Goal: Find specific page/section: Find specific page/section

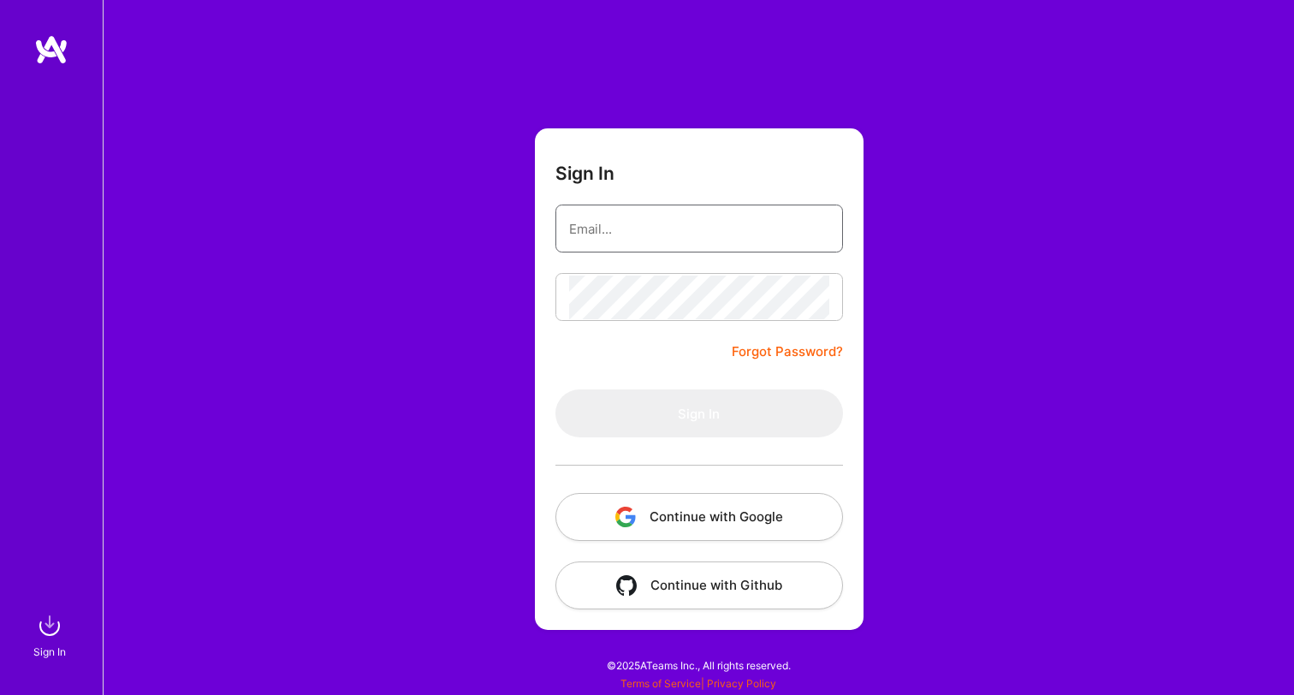
type input "[EMAIL_ADDRESS][DOMAIN_NAME]"
click at [699, 413] on button "Sign In" at bounding box center [700, 413] width 288 height 48
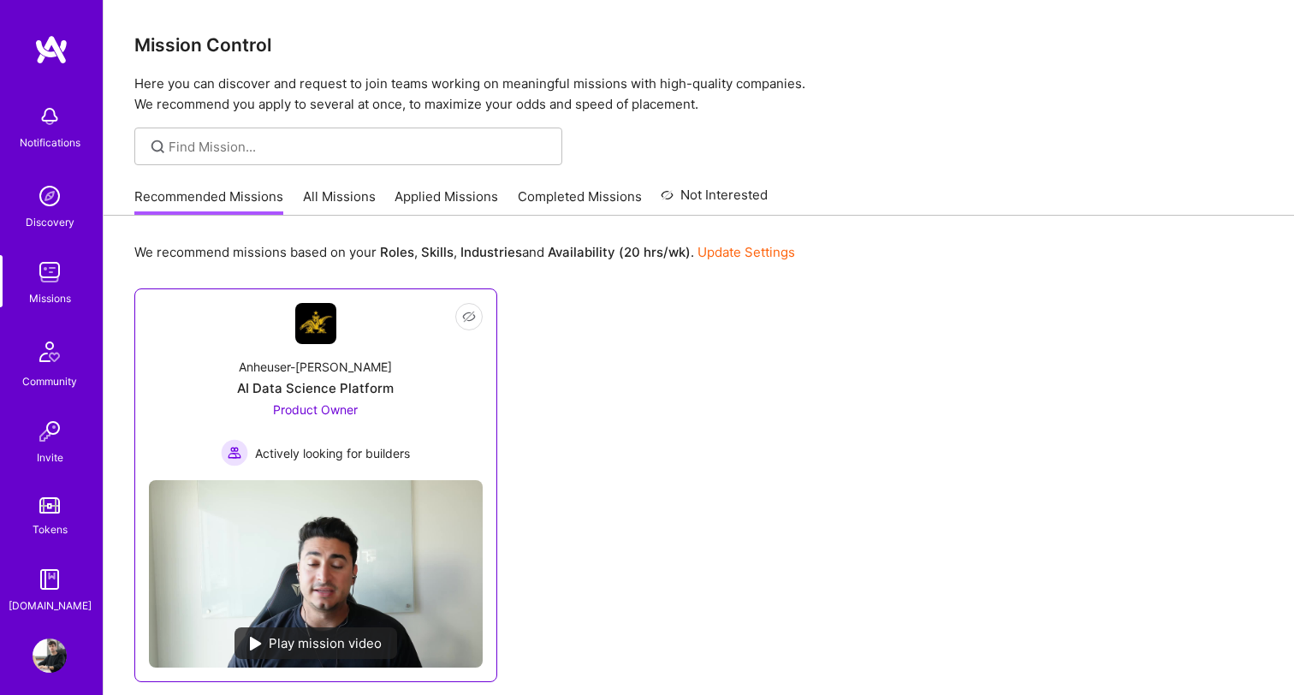
click at [367, 545] on img at bounding box center [316, 573] width 334 height 187
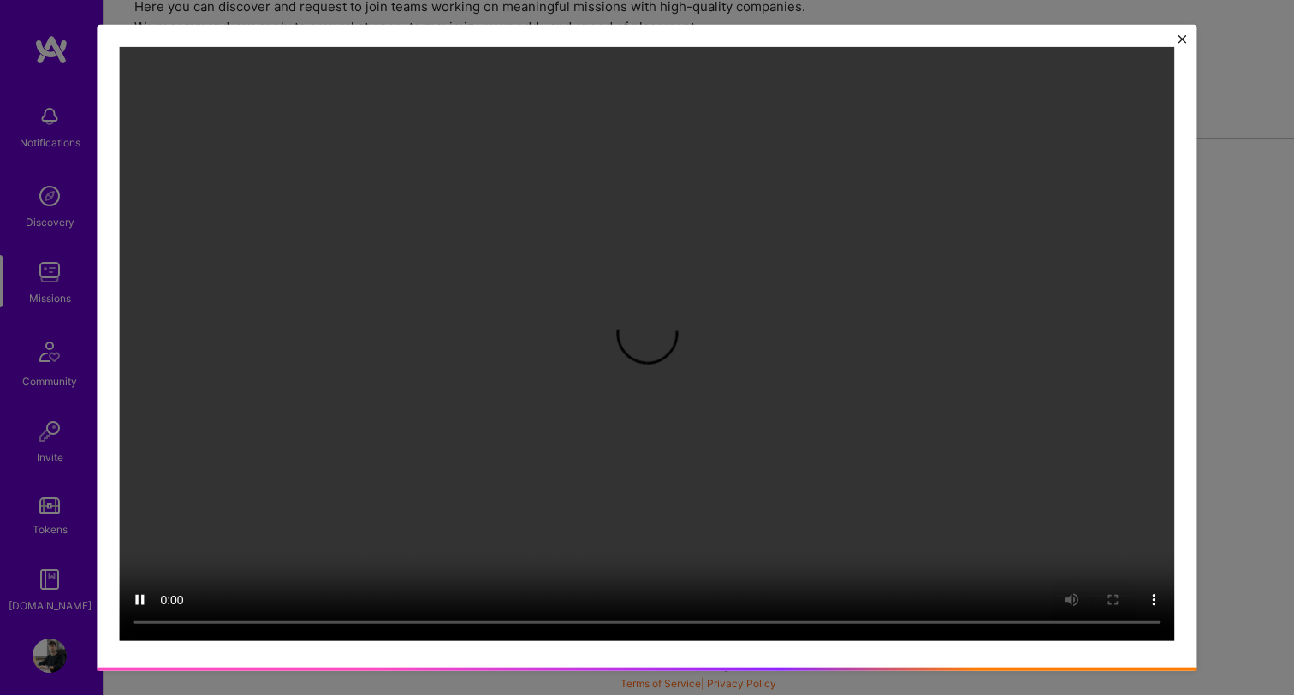
scroll to position [77, 0]
click at [1182, 44] on img "Close" at bounding box center [1183, 39] width 9 height 9
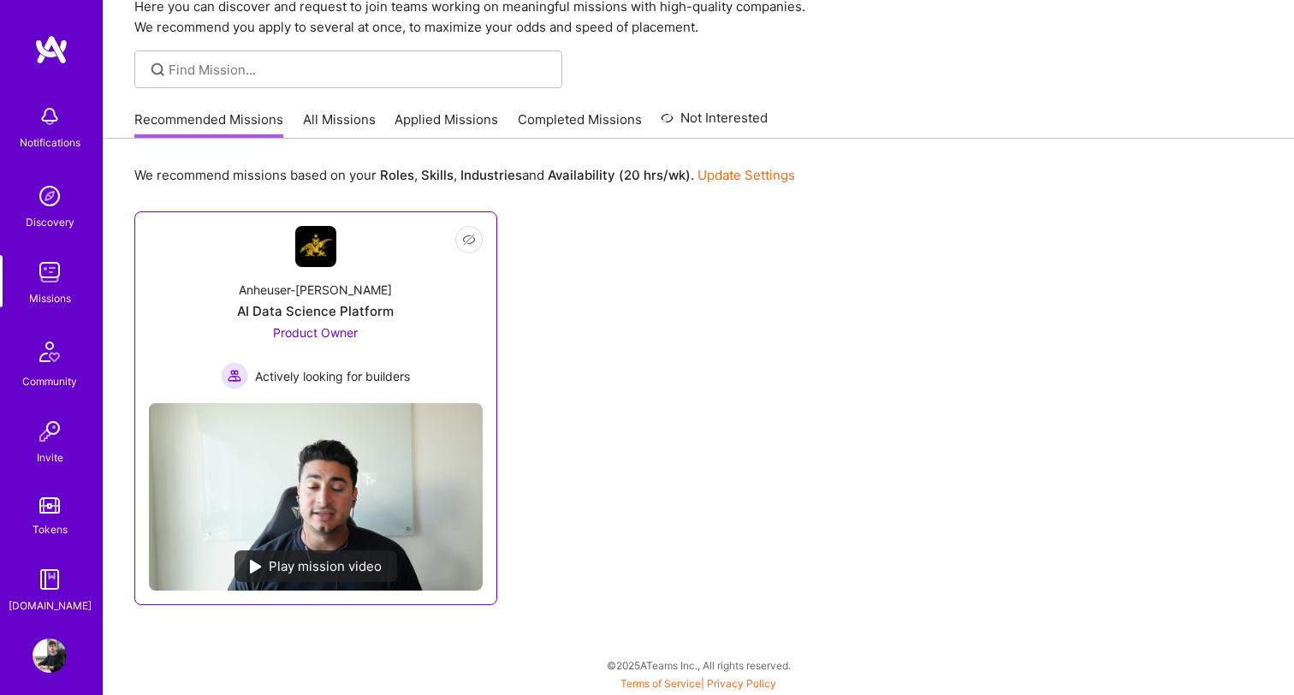
click at [384, 296] on div "Anheuser-[PERSON_NAME] Data Science Platform Product Owner Actively looking for…" at bounding box center [316, 328] width 334 height 122
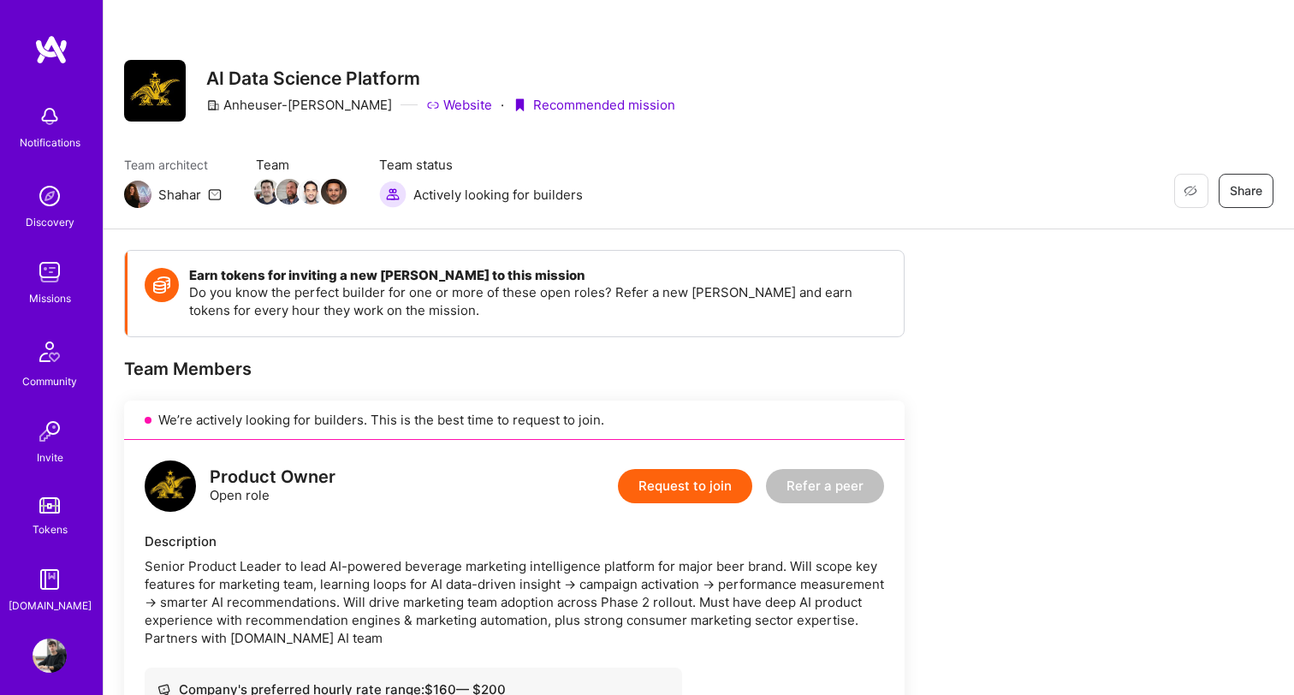
click at [426, 98] on link "Website" at bounding box center [459, 105] width 66 height 18
